Goal: Task Accomplishment & Management: Use online tool/utility

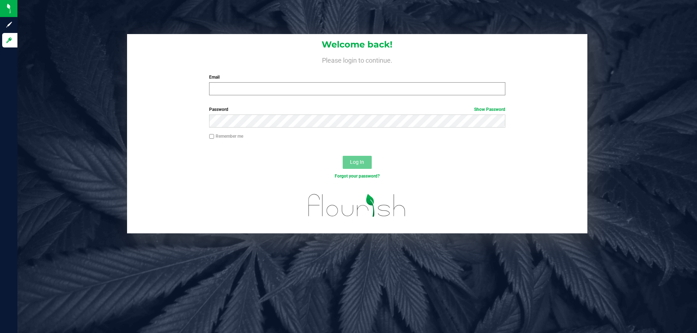
drag, startPoint x: 0, startPoint y: 0, endPoint x: 289, endPoint y: 87, distance: 301.9
click at [288, 82] on div "Email Required Please format your email correctly." at bounding box center [357, 84] width 307 height 21
click at [291, 90] on input "Email" at bounding box center [357, 88] width 296 height 13
type input "[EMAIL_ADDRESS][DOMAIN_NAME]"
click at [342, 156] on button "Log In" at bounding box center [356, 162] width 29 height 13
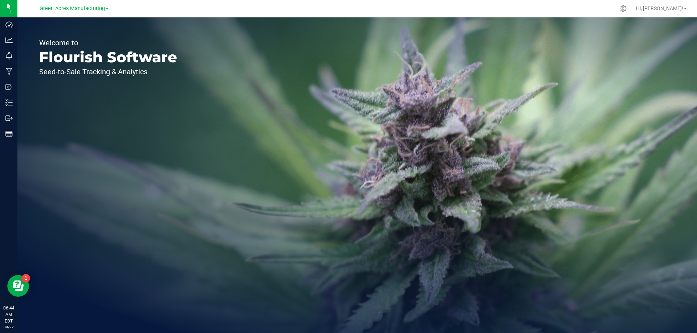
click at [100, 13] on div "Green Acres Manufacturing" at bounding box center [74, 8] width 69 height 9
click at [100, 8] on span "Green Acres Manufacturing" at bounding box center [72, 8] width 65 height 7
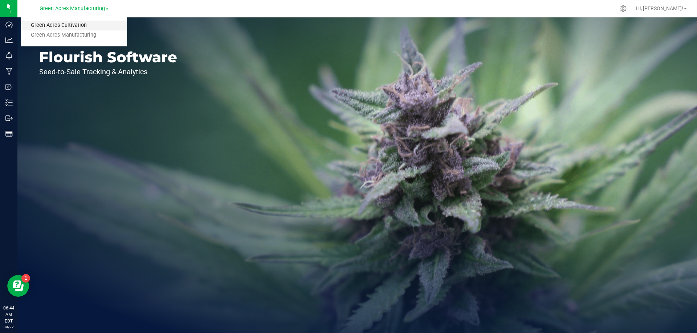
click at [96, 26] on link "Green Acres Cultivation" at bounding box center [74, 26] width 106 height 10
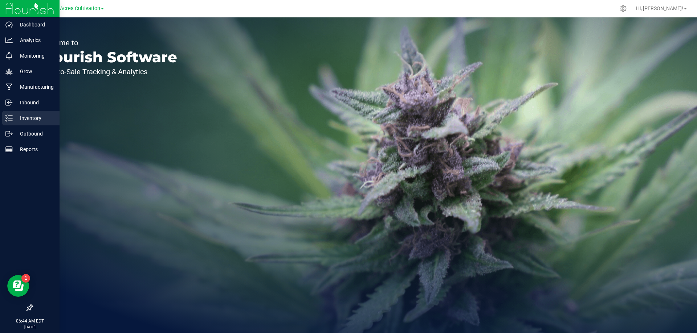
click at [11, 118] on icon at bounding box center [8, 118] width 7 height 7
